Goal: Go to known website: Go to known website

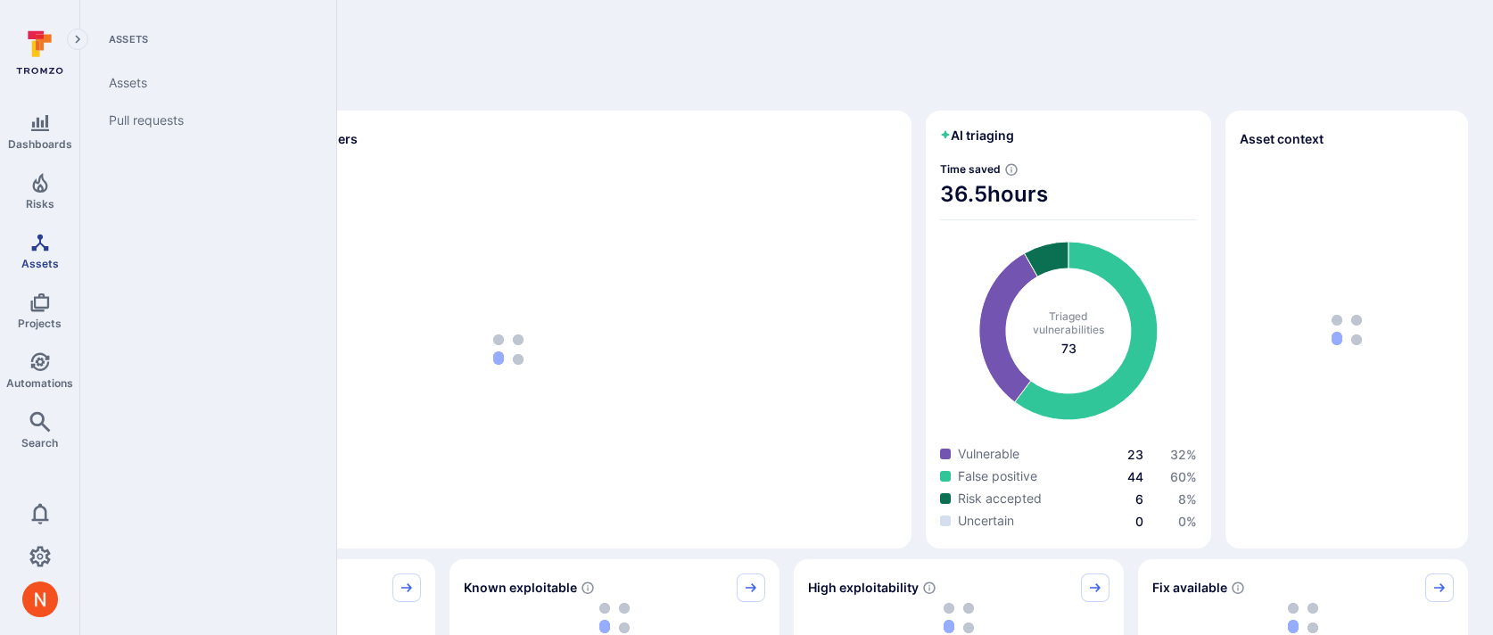
click at [47, 244] on icon "Assets" at bounding box center [39, 242] width 21 height 21
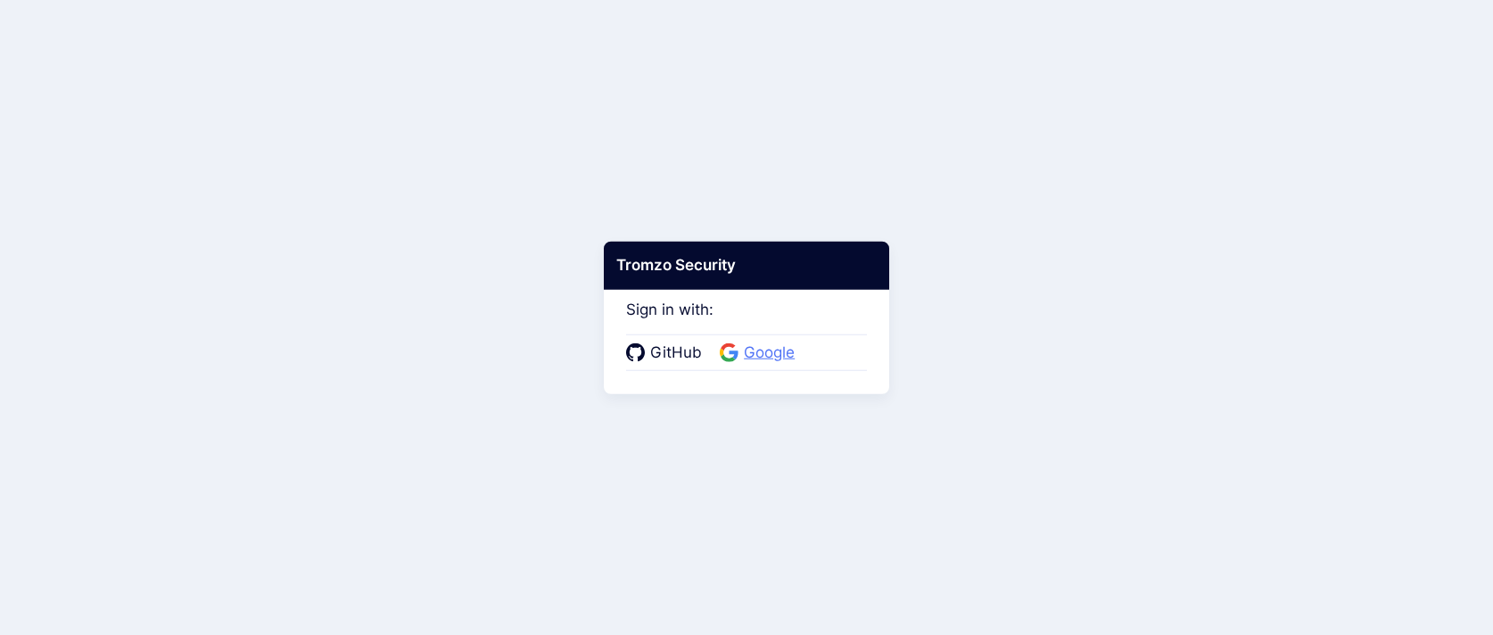
click at [740, 358] on span "Google" at bounding box center [770, 353] width 62 height 23
